Goal: Complete application form

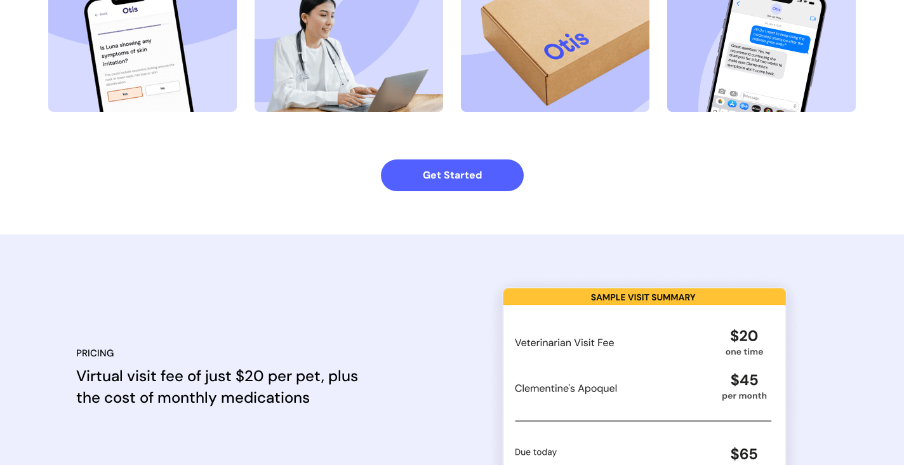
scroll to position [949, 0]
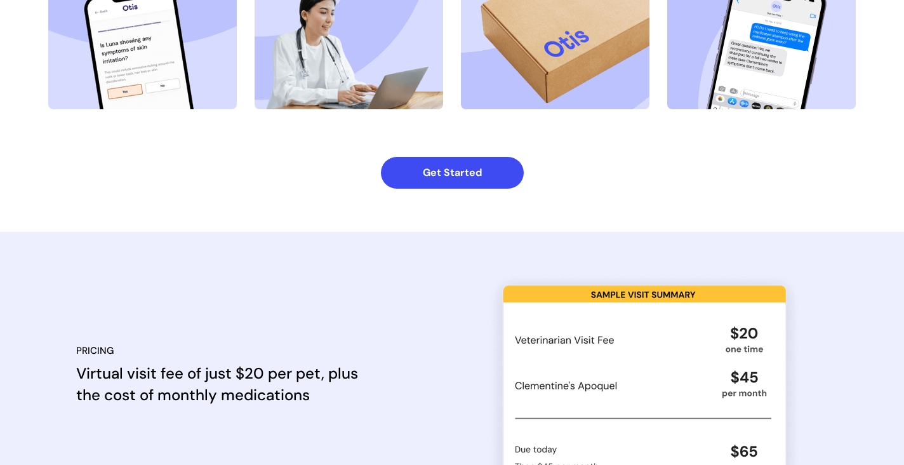
click at [441, 178] on strong "Get Started" at bounding box center [452, 172] width 59 height 13
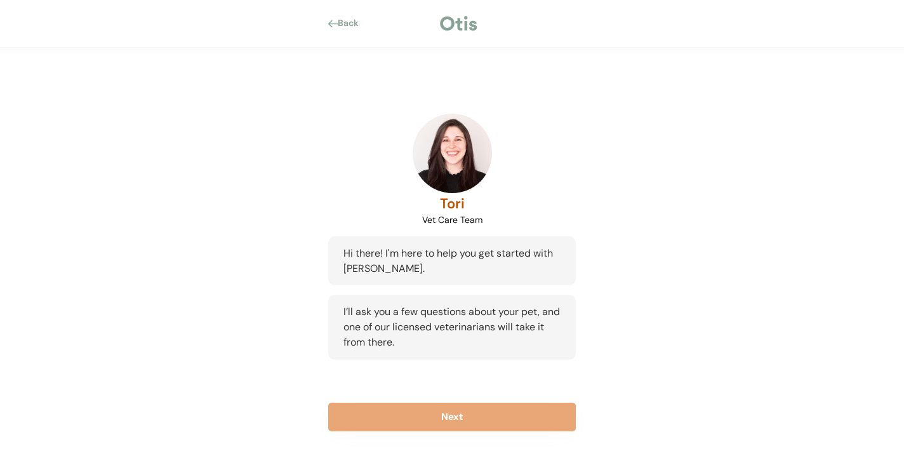
scroll to position [13, 0]
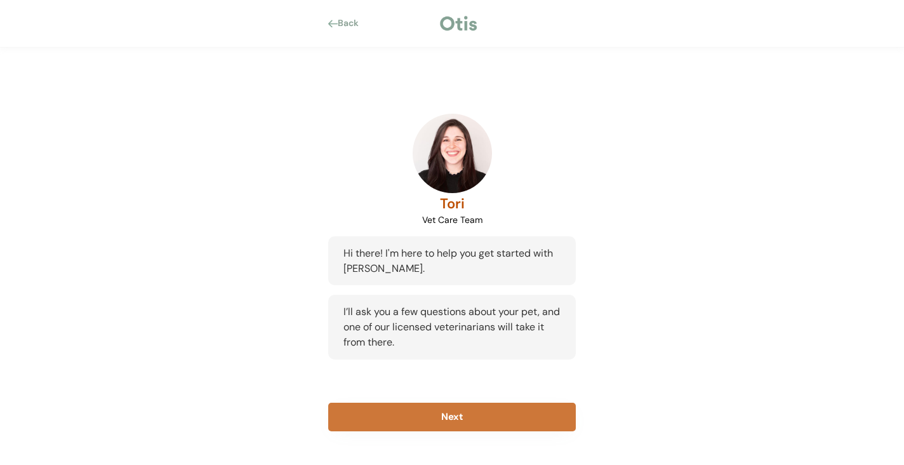
click at [434, 410] on button "Next" at bounding box center [452, 417] width 248 height 29
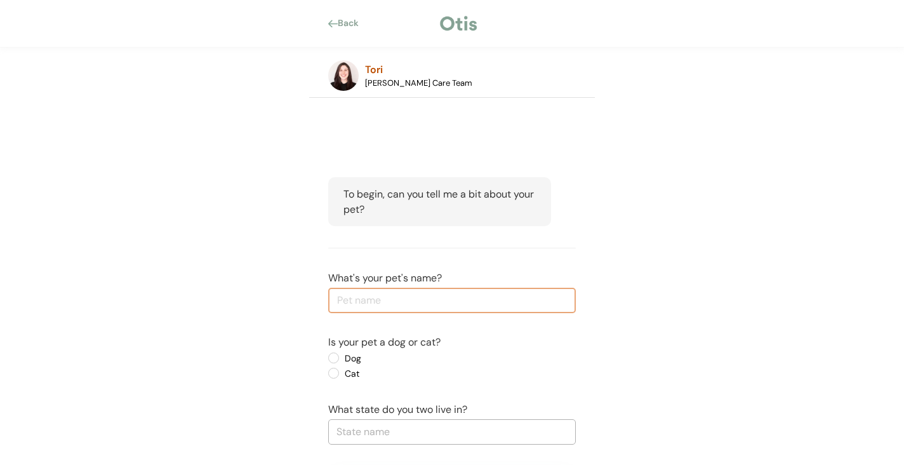
click at [349, 297] on input "input" at bounding box center [452, 300] width 248 height 25
type input "Audi"
click at [341, 357] on label "Dog" at bounding box center [398, 358] width 114 height 9
click at [327, 357] on input "Dog" at bounding box center [323, 358] width 8 height 8
radio input "true"
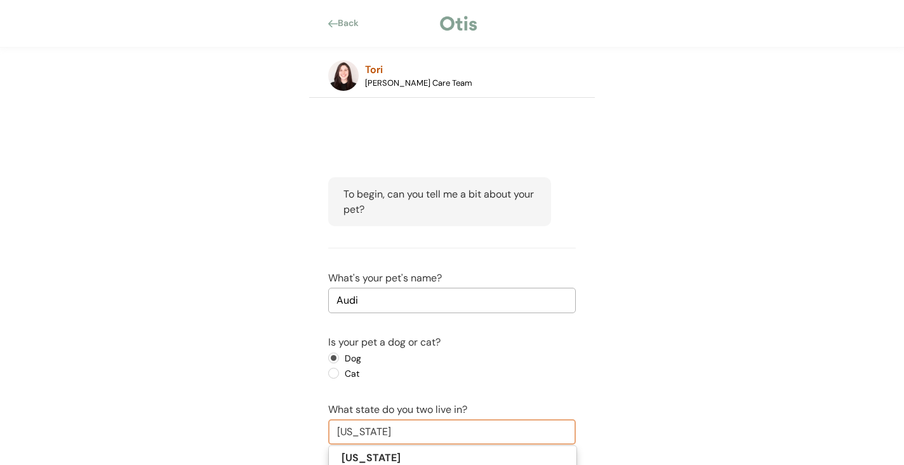
type input "[US_STATE]"
click at [629, 368] on div "Back Tori Vet Care Team Hi there! I'm here to help you get started with [PERSON…" at bounding box center [452, 258] width 904 height 542
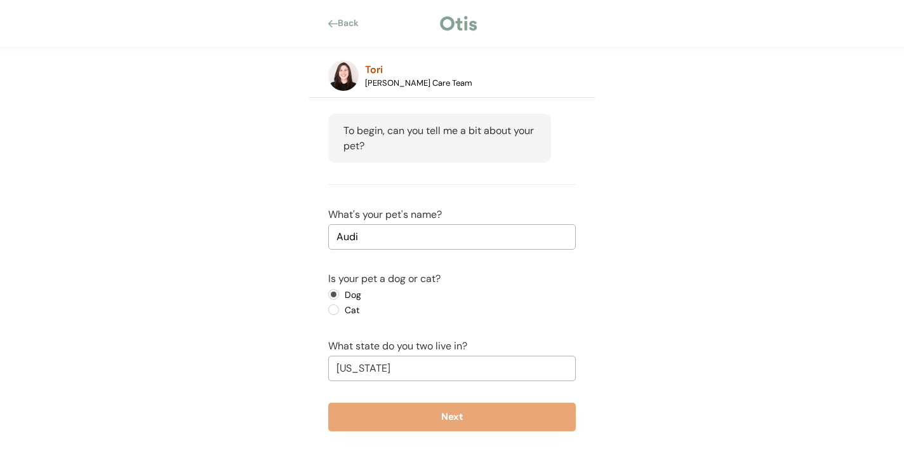
scroll to position [77, 0]
click at [571, 367] on input "[US_STATE]" at bounding box center [452, 368] width 248 height 25
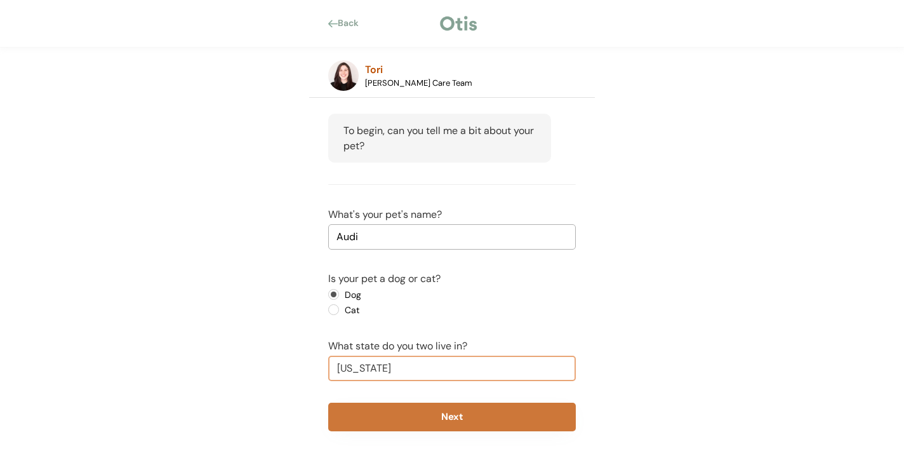
click at [486, 426] on button "Next" at bounding box center [452, 417] width 248 height 29
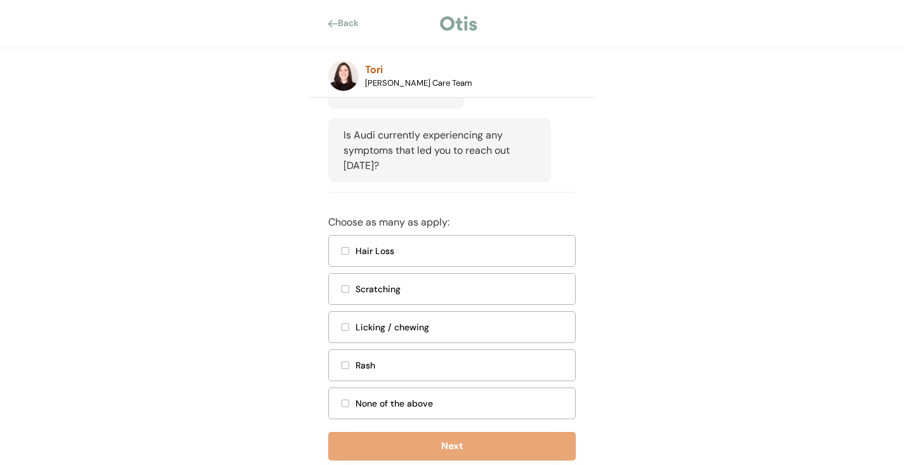
scroll to position [288, 0]
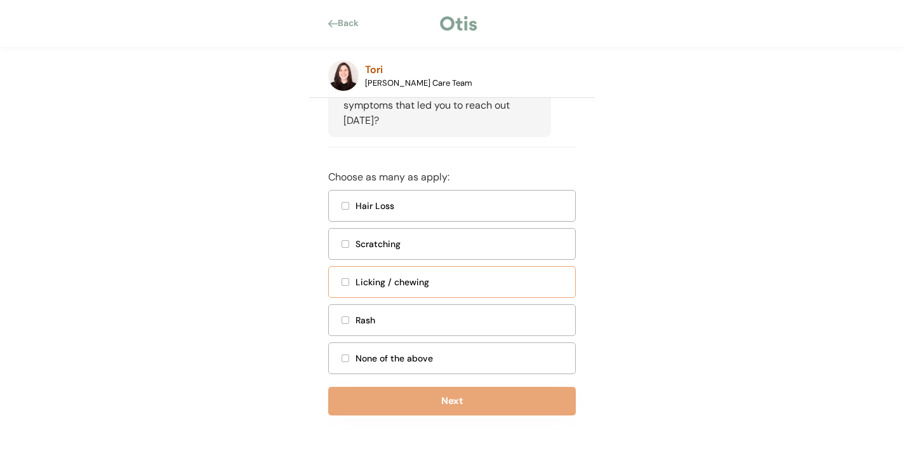
click at [345, 285] on div at bounding box center [345, 282] width 6 height 6
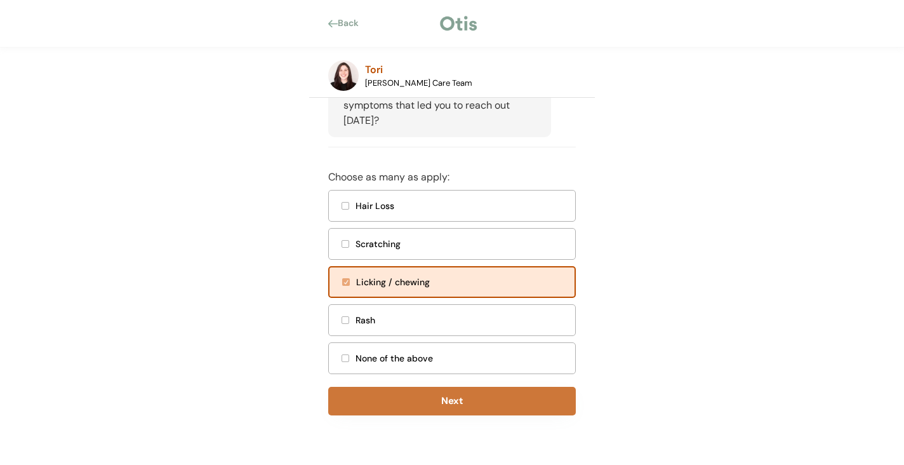
click at [408, 413] on button "Next" at bounding box center [452, 401] width 248 height 29
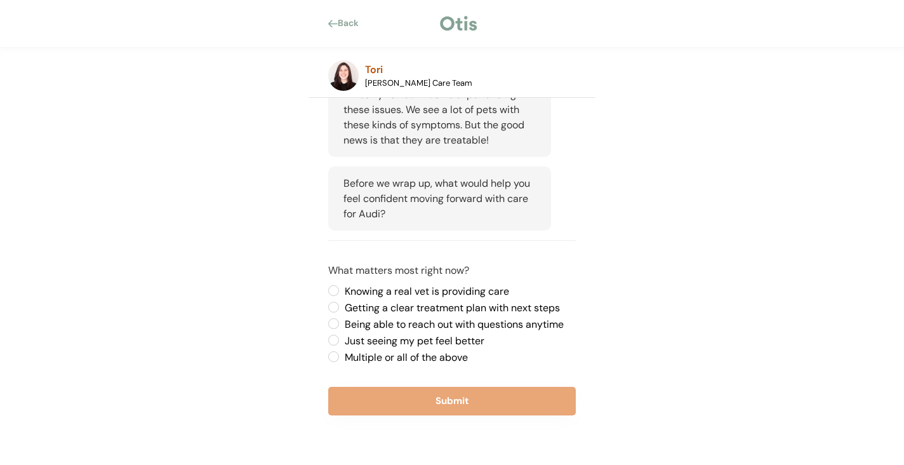
scroll to position [405, 0]
click at [341, 356] on label "Multiple or all of the above" at bounding box center [458, 357] width 235 height 10
click at [327, 295] on input "Multiple or all of the above" at bounding box center [323, 290] width 8 height 8
radio input "true"
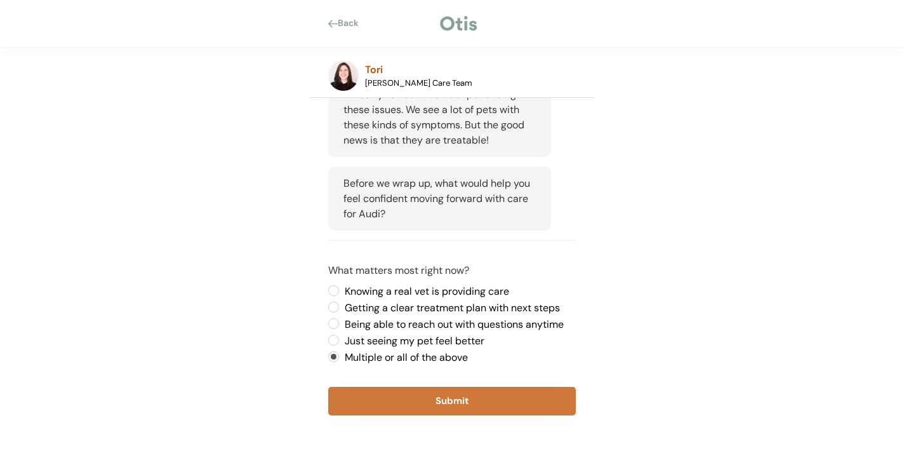
click at [433, 401] on button "Submit" at bounding box center [452, 401] width 248 height 29
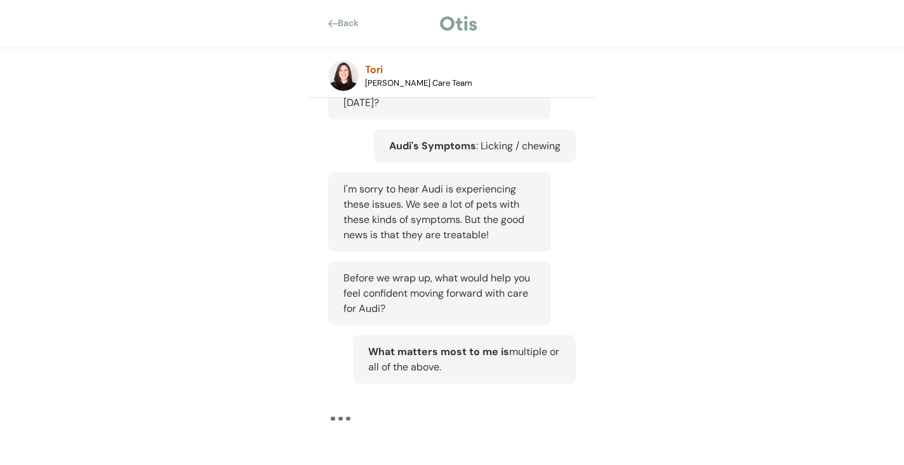
scroll to position [311, 0]
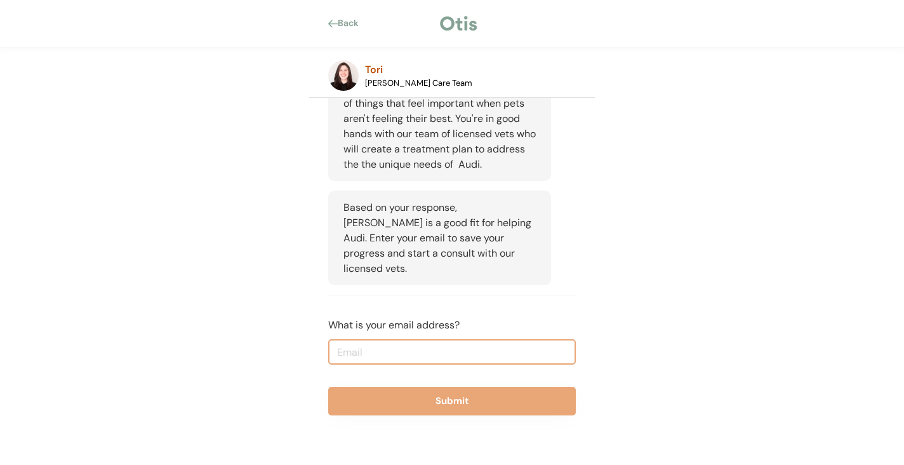
scroll to position [617, 0]
